Goal: Find specific page/section: Find specific page/section

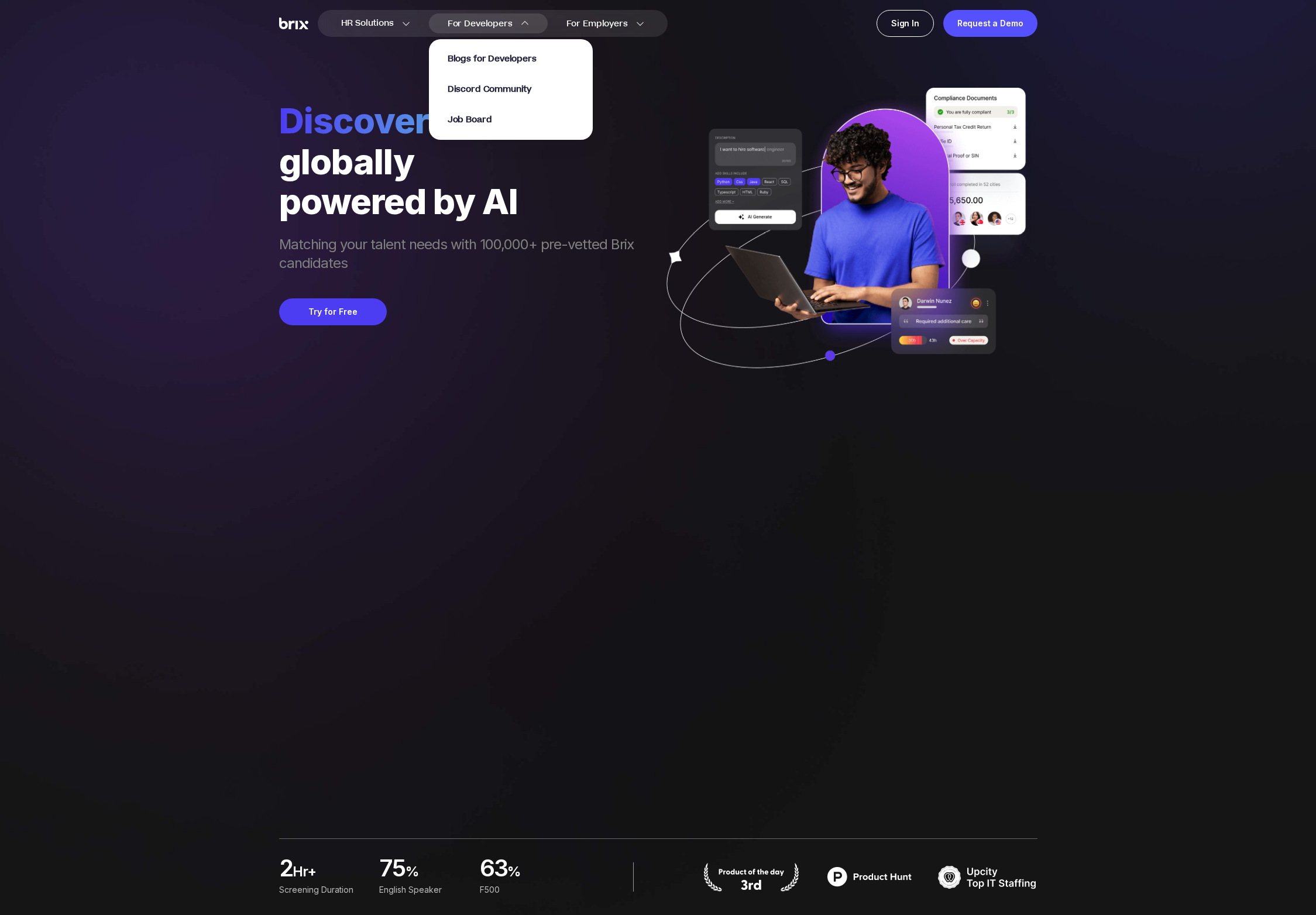
click at [492, 121] on p "Job Board" at bounding box center [511, 119] width 126 height 12
click at [479, 118] on span "Job Board" at bounding box center [470, 120] width 44 height 13
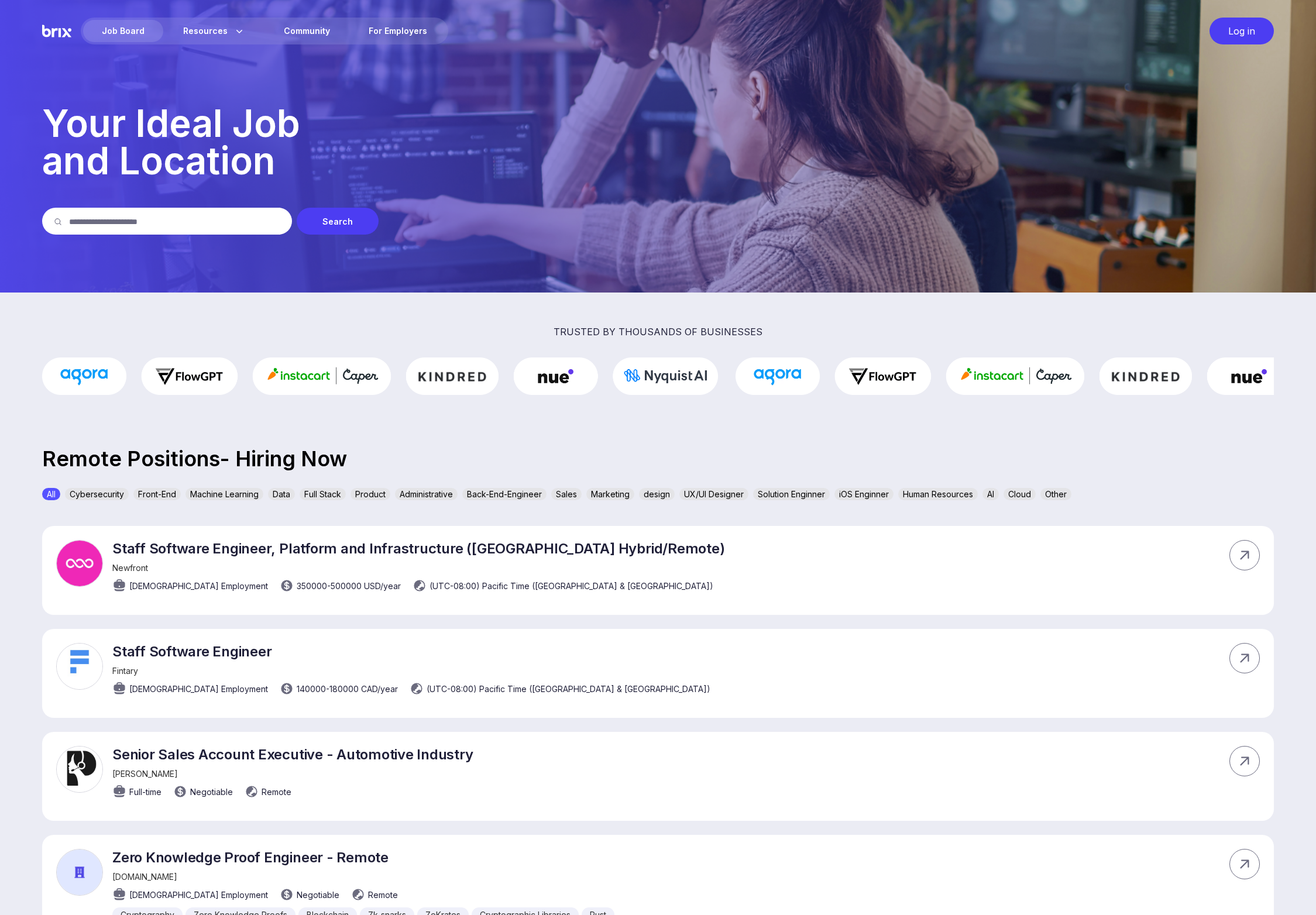
click at [996, 498] on div "AI" at bounding box center [990, 494] width 16 height 13
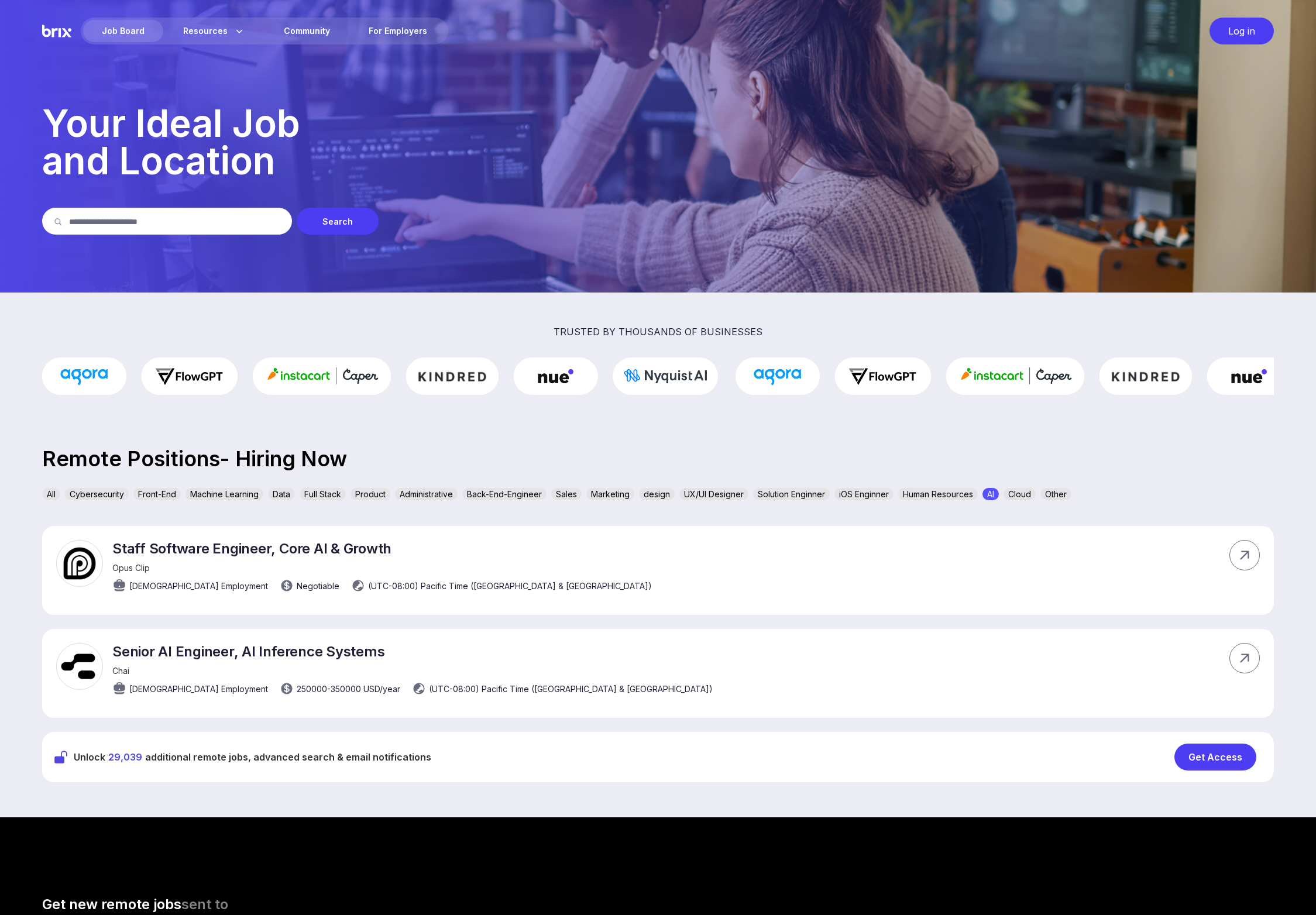
click at [996, 497] on div "AI" at bounding box center [990, 494] width 16 height 13
click at [184, 230] on input "text" at bounding box center [174, 222] width 211 height 27
type input "********"
